Goal: Navigation & Orientation: Find specific page/section

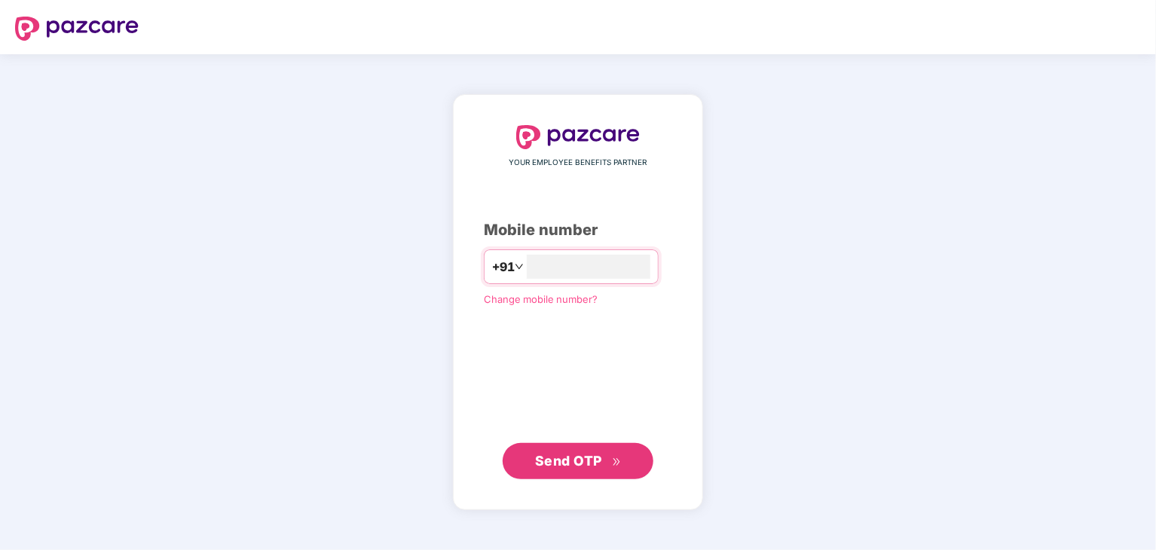
type input "**********"
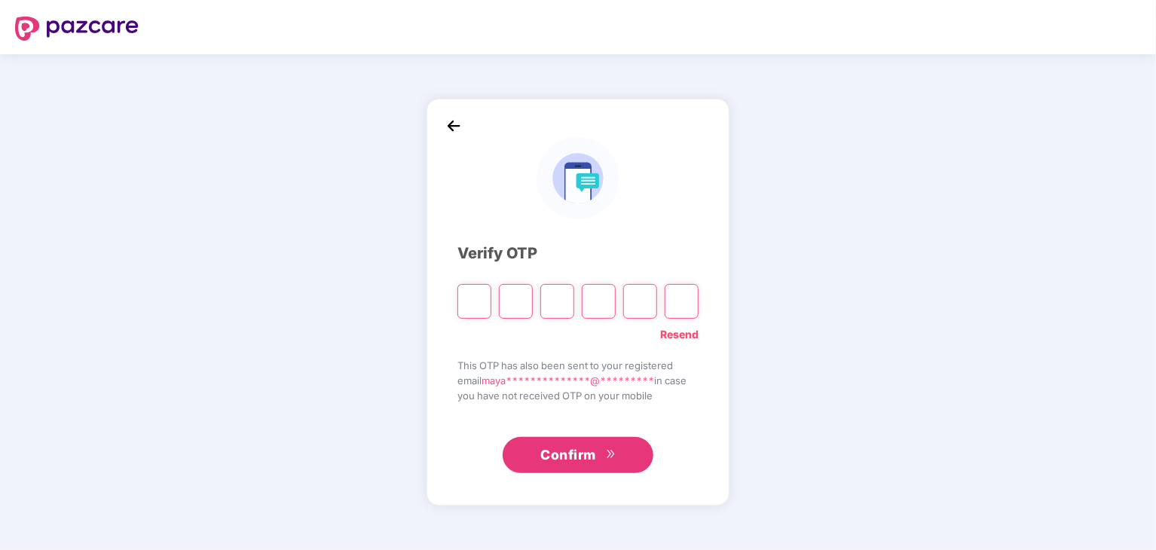
type input "*"
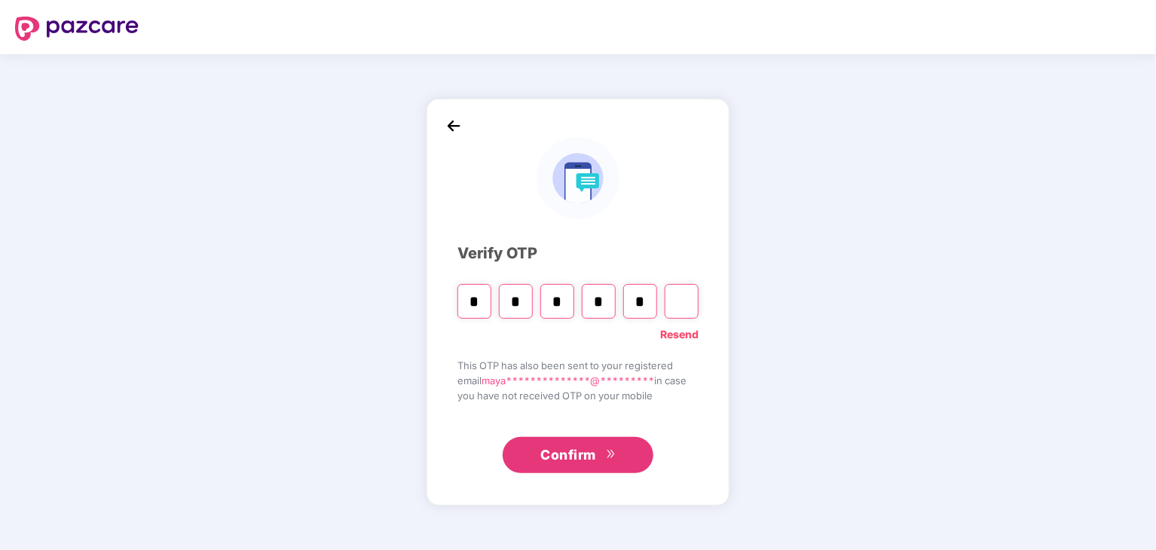
type input "*"
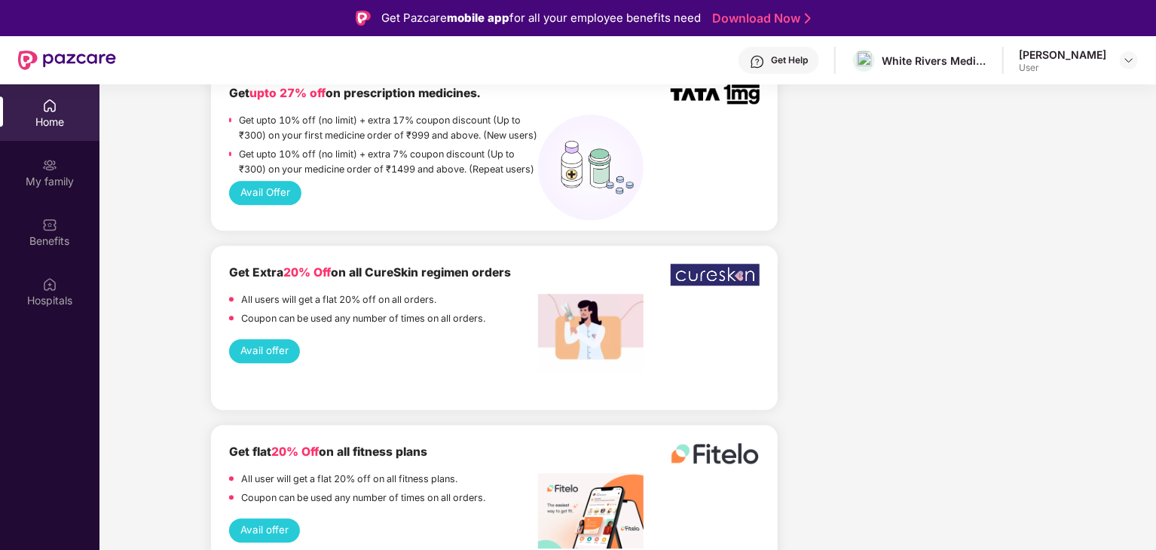
scroll to position [1890, 0]
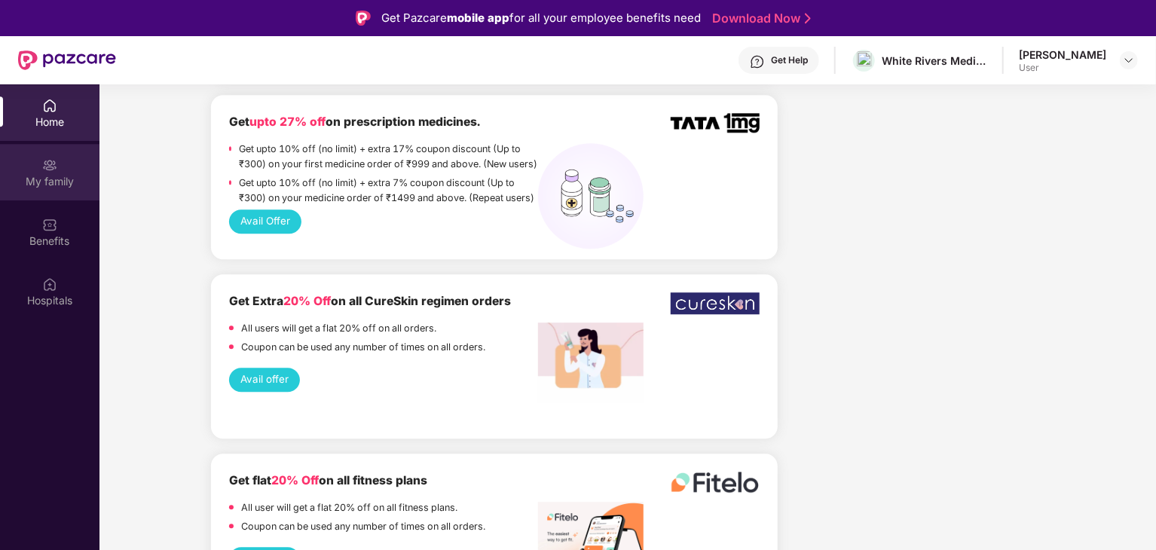
click at [30, 174] on div "My family" at bounding box center [49, 181] width 99 height 15
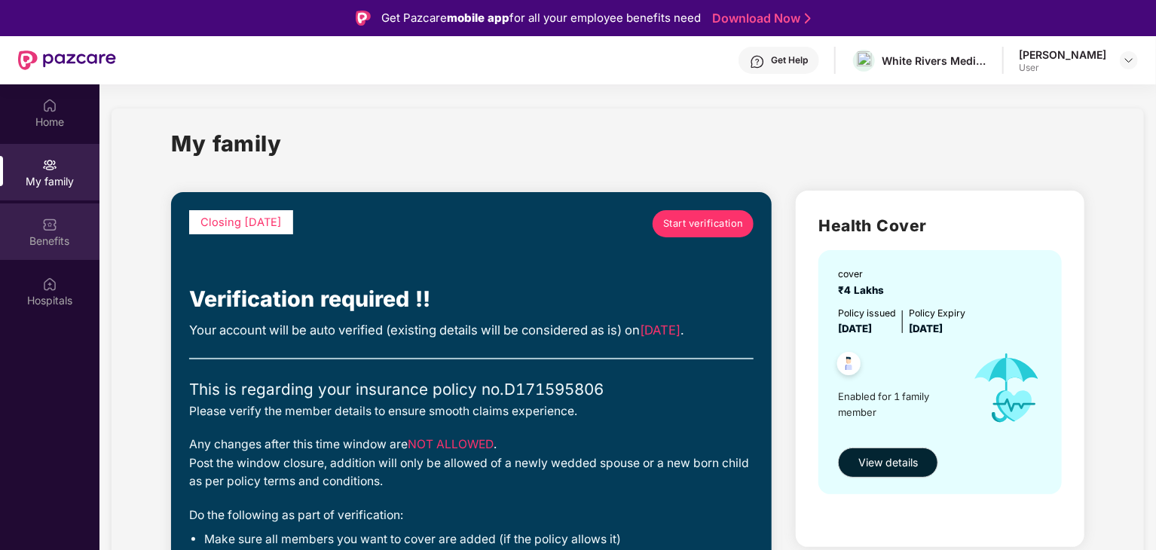
click at [50, 219] on img at bounding box center [49, 224] width 15 height 15
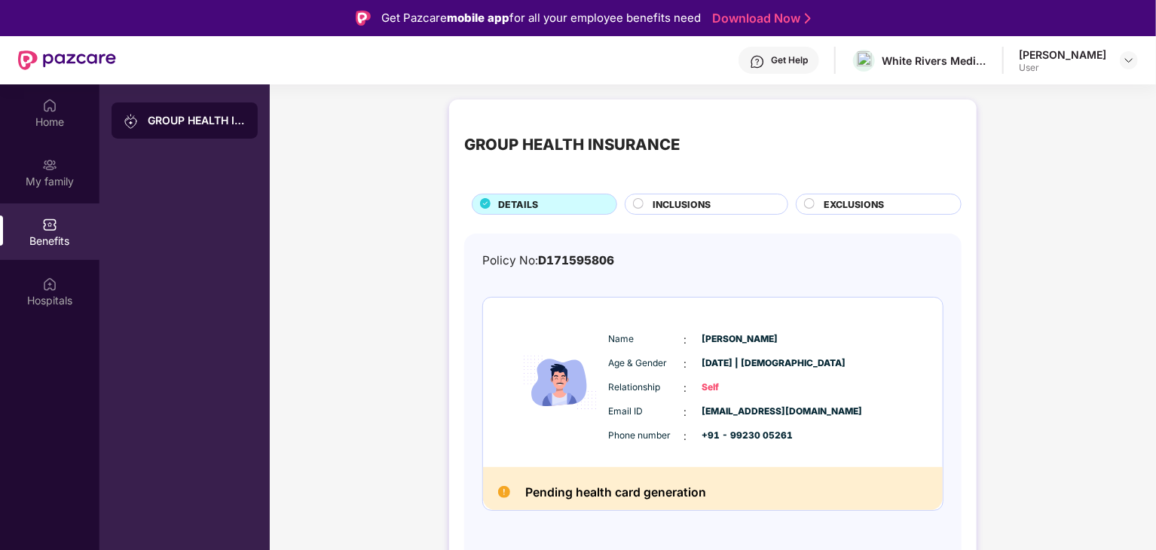
click at [698, 206] on span "INCLUSIONS" at bounding box center [681, 204] width 58 height 14
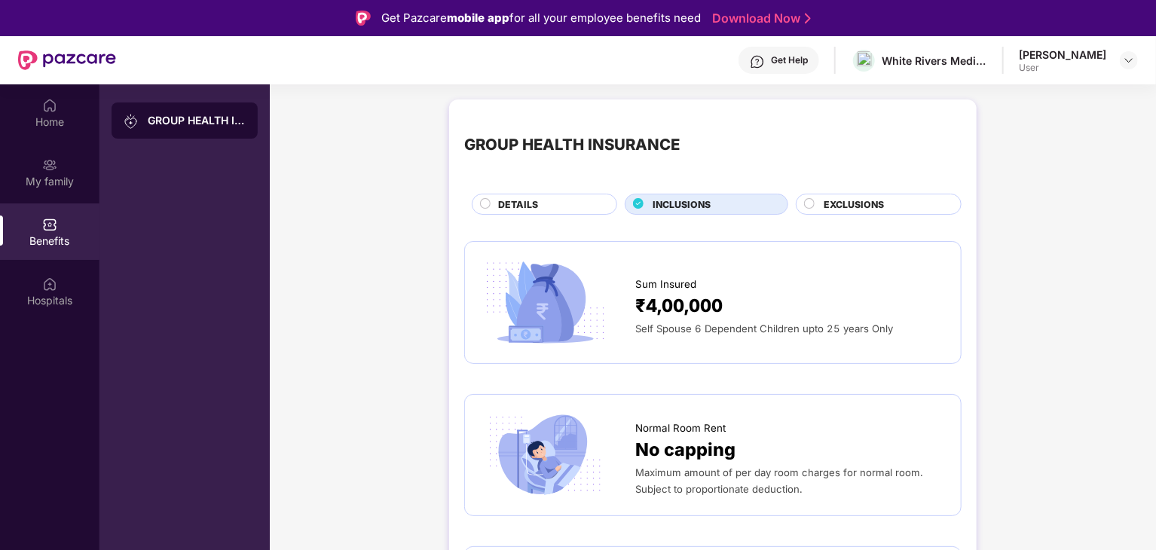
click at [882, 209] on span "EXCLUSIONS" at bounding box center [854, 204] width 60 height 14
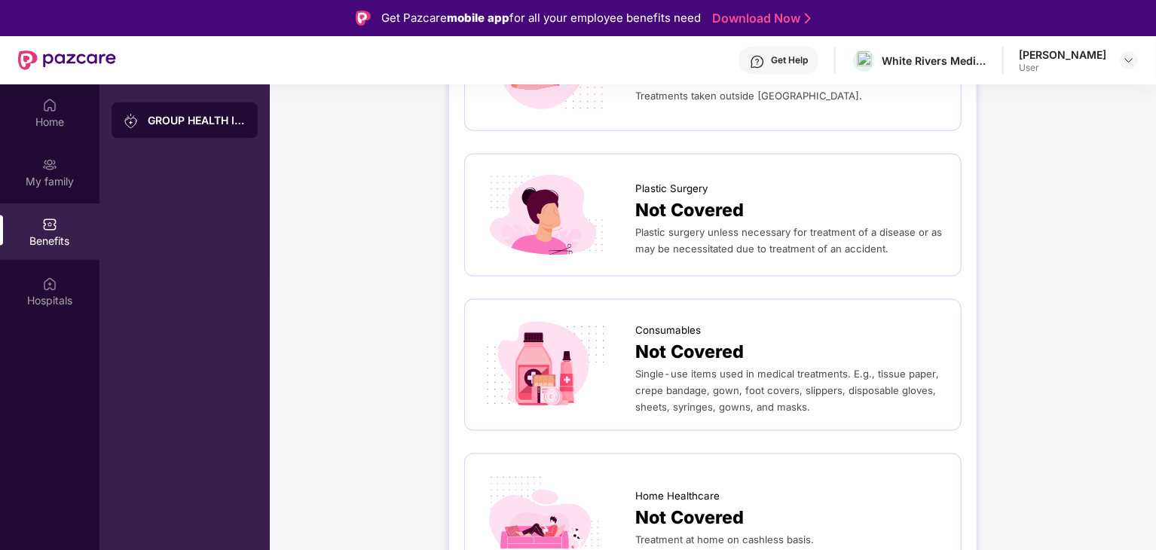
scroll to position [84, 0]
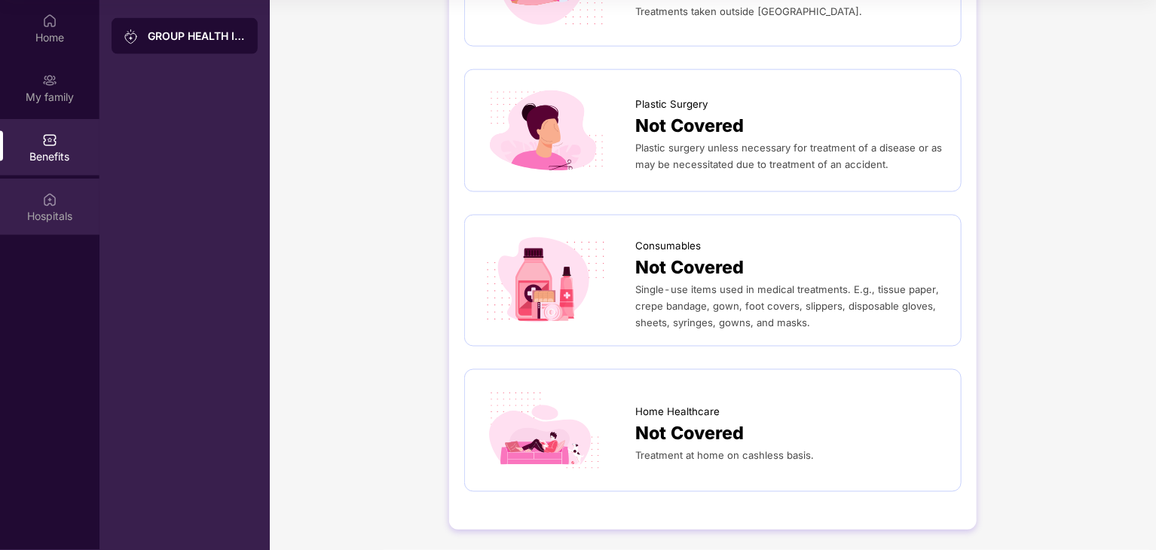
click at [57, 200] on div "Hospitals" at bounding box center [49, 207] width 99 height 57
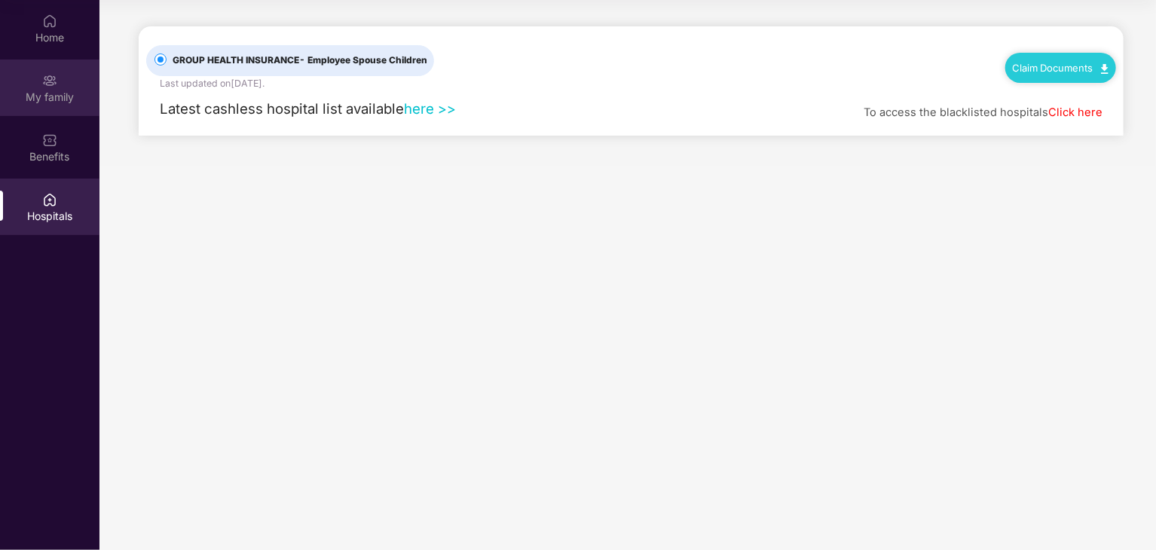
click at [63, 76] on div "My family" at bounding box center [49, 88] width 99 height 57
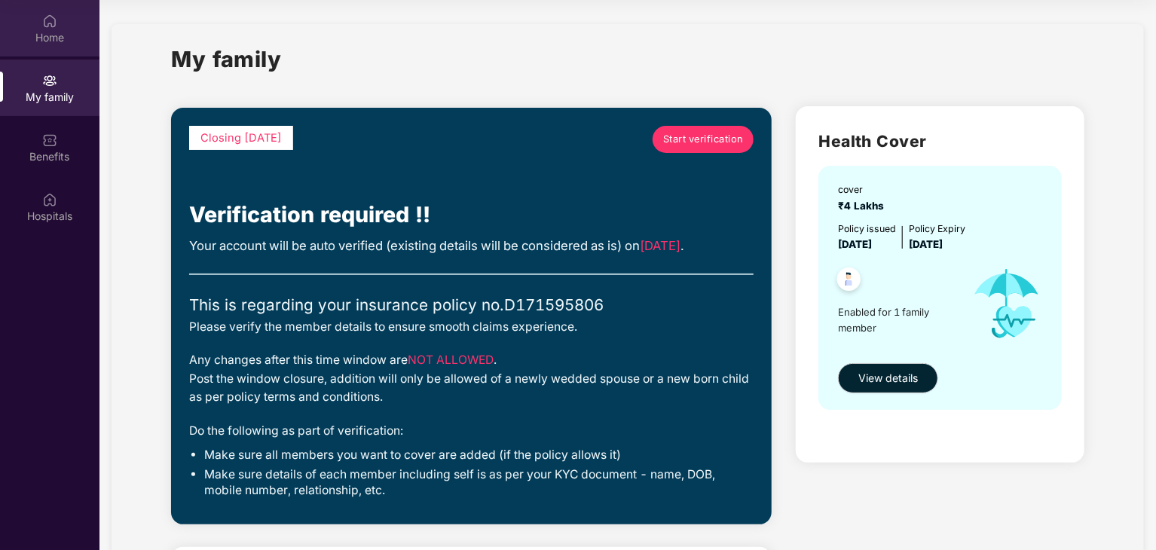
click at [62, 45] on div "Home" at bounding box center [49, 28] width 99 height 57
